Goal: Find specific page/section: Find specific page/section

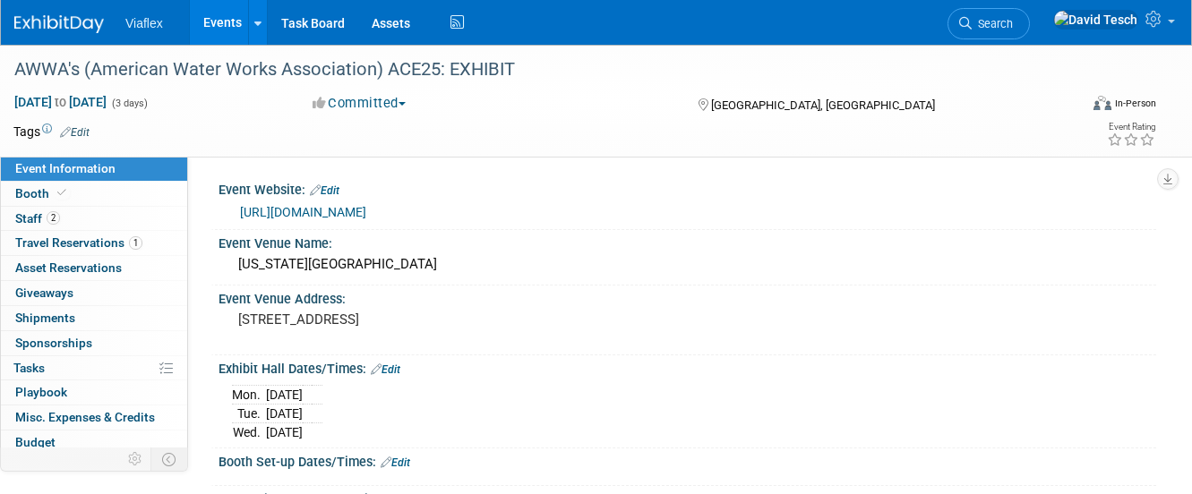
click at [211, 17] on link "Events" at bounding box center [222, 22] width 65 height 45
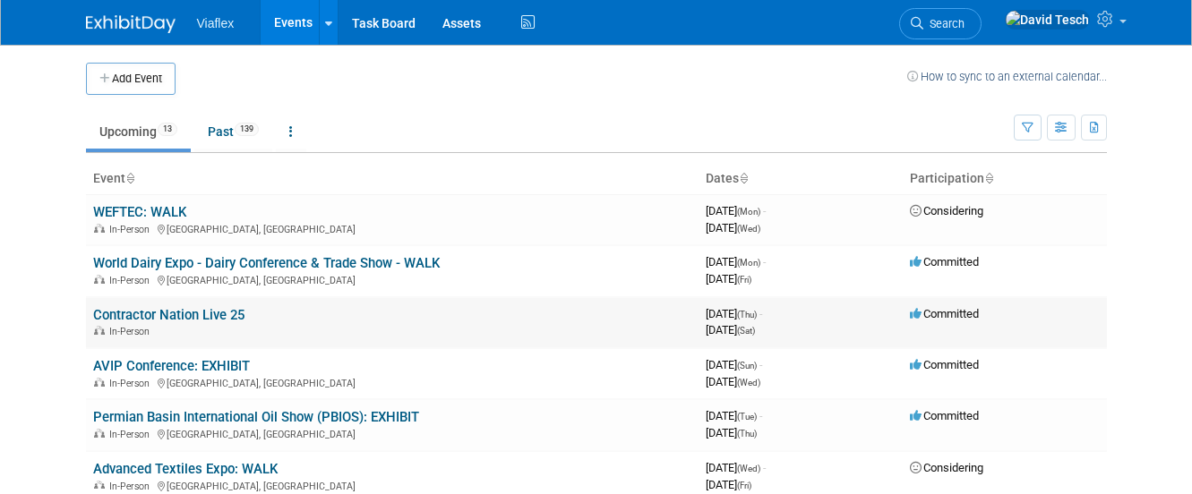
click at [176, 313] on link "Contractor Nation Live 25" at bounding box center [168, 315] width 151 height 16
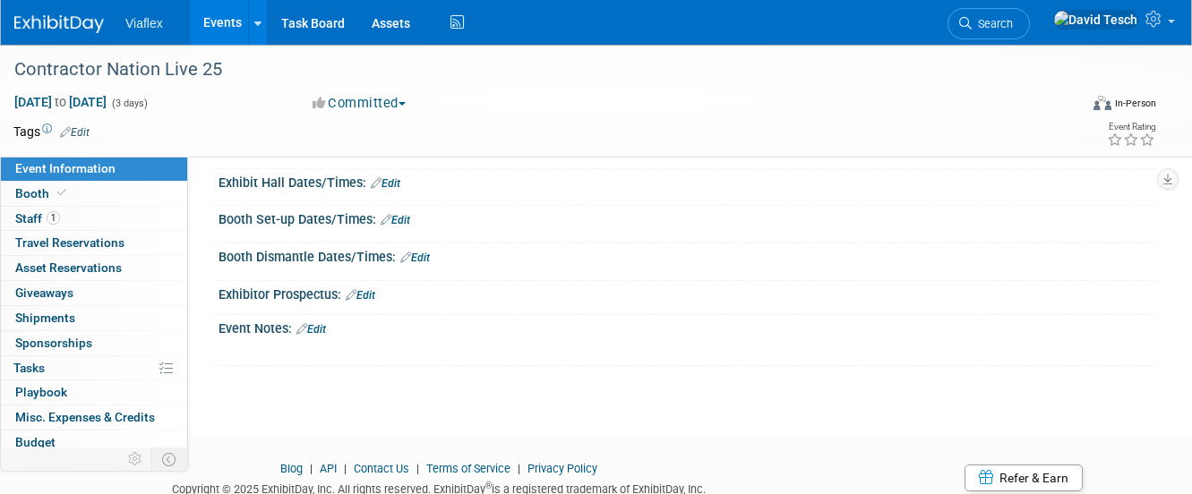
scroll to position [100, 0]
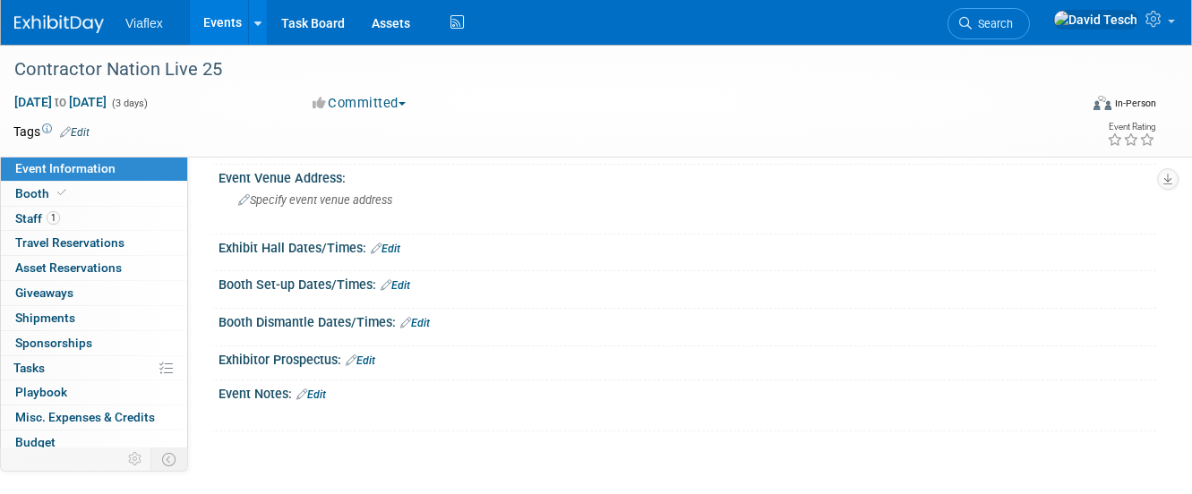
click at [321, 284] on div "Booth Set-up Dates/Times: Edit" at bounding box center [686, 282] width 937 height 23
click at [30, 191] on span "Booth" at bounding box center [42, 193] width 55 height 14
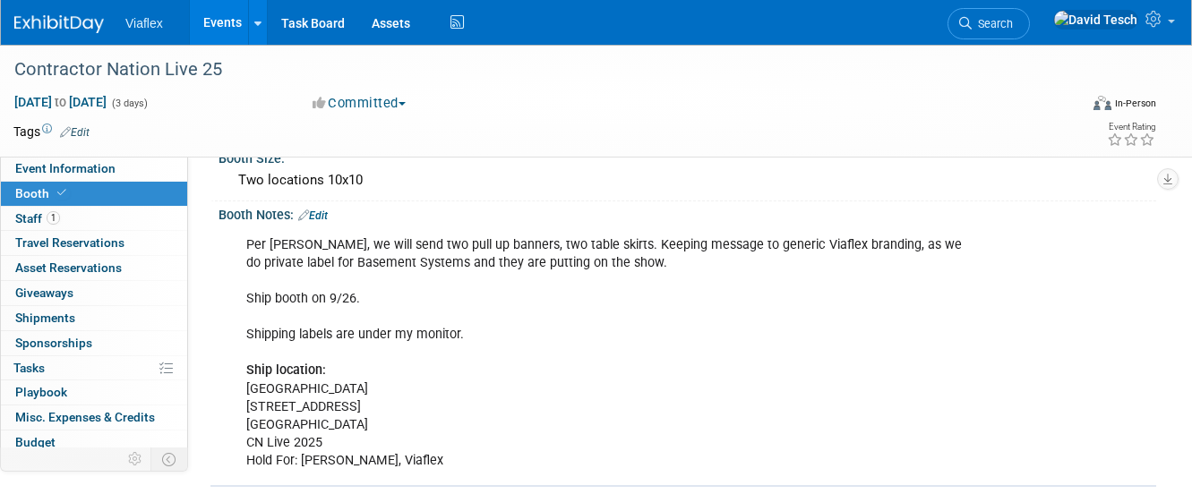
scroll to position [144, 0]
